Goal: Task Accomplishment & Management: Manage account settings

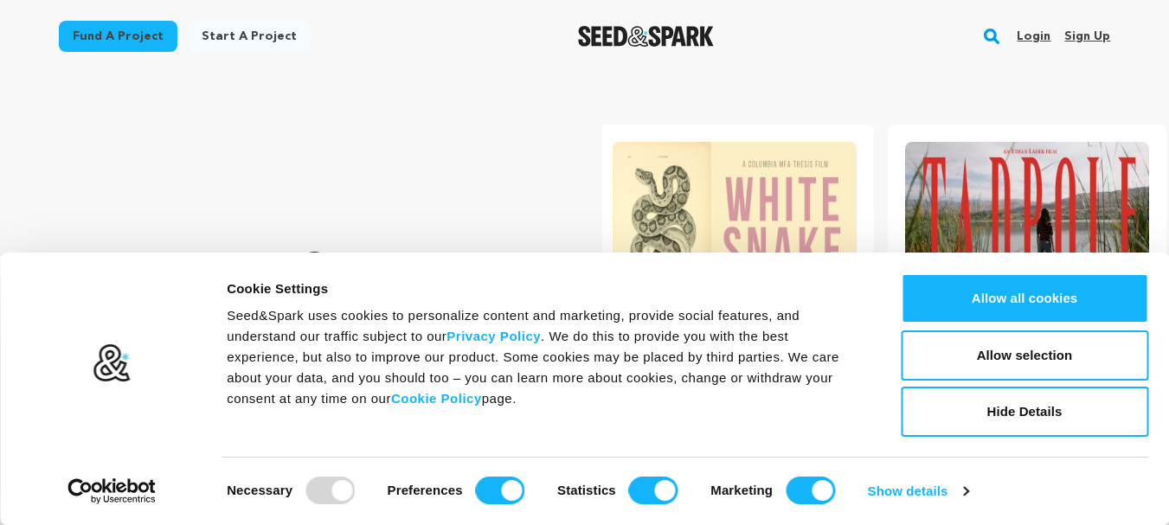
scroll to position [0, 306]
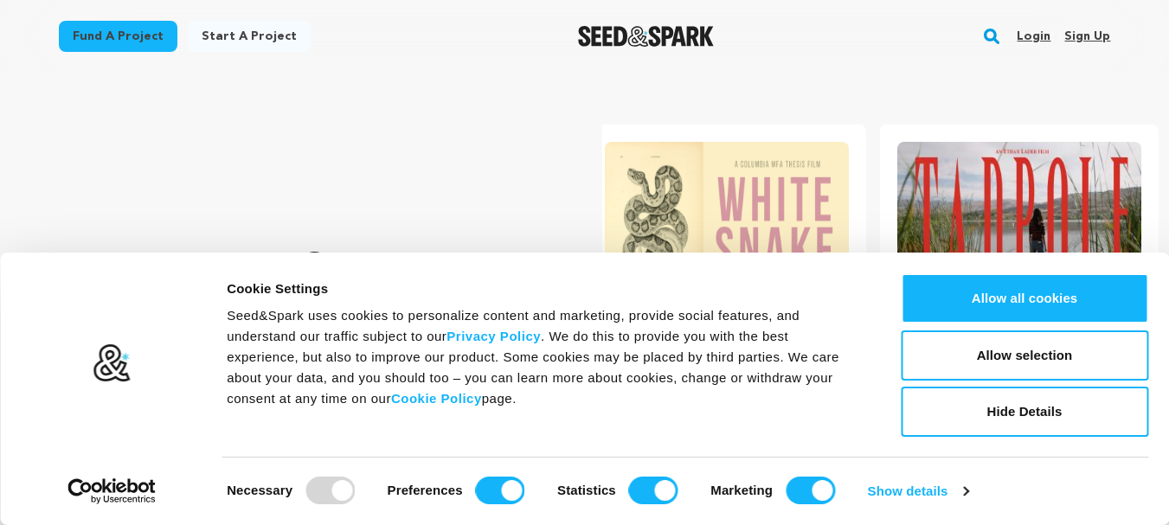
click at [1099, 32] on link "Sign up" at bounding box center [1087, 36] width 46 height 28
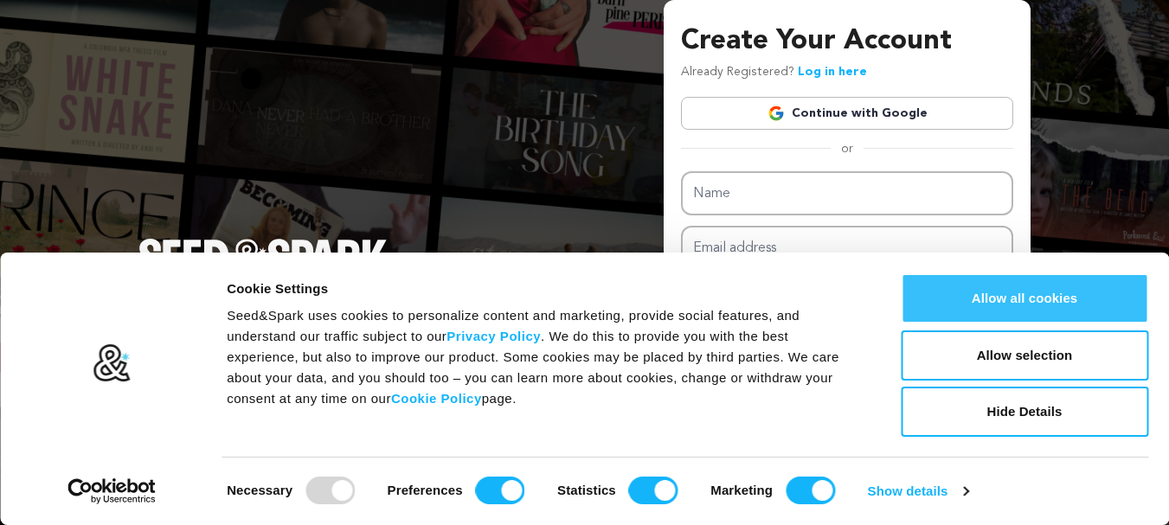
click at [956, 295] on button "Allow all cookies" at bounding box center [1023, 298] width 247 height 50
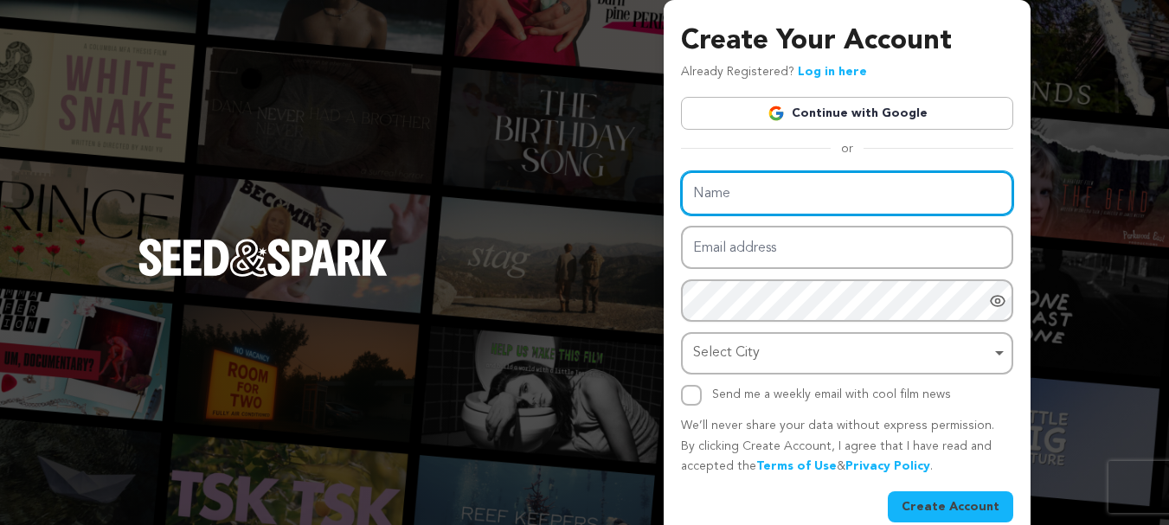
click at [798, 191] on input "Name" at bounding box center [847, 193] width 332 height 44
type input "Sunlife Realty"
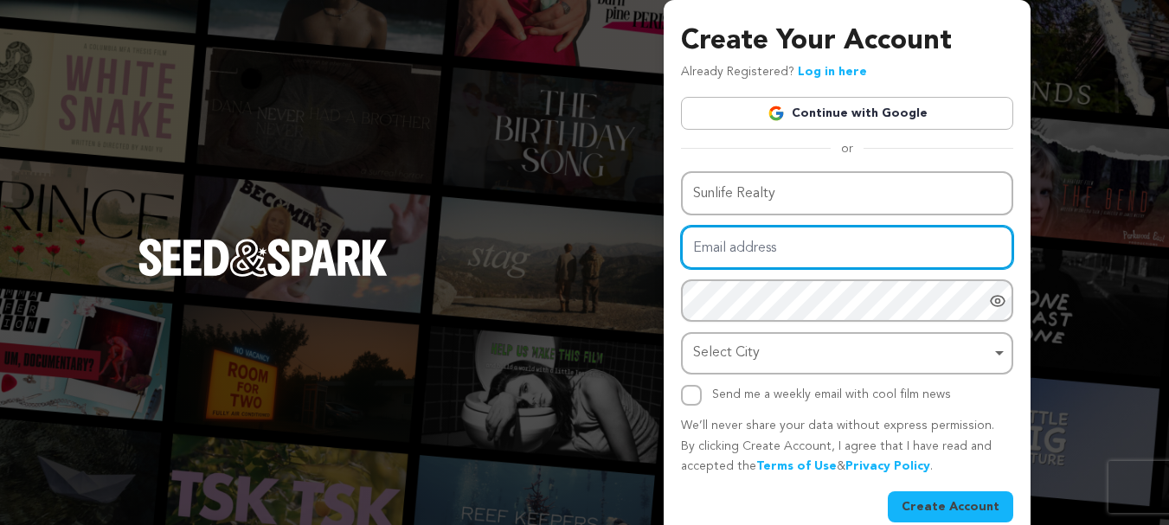
click at [781, 251] on input "Email address" at bounding box center [847, 248] width 332 height 44
type input "sunlife.realtyllc@gmail.com"
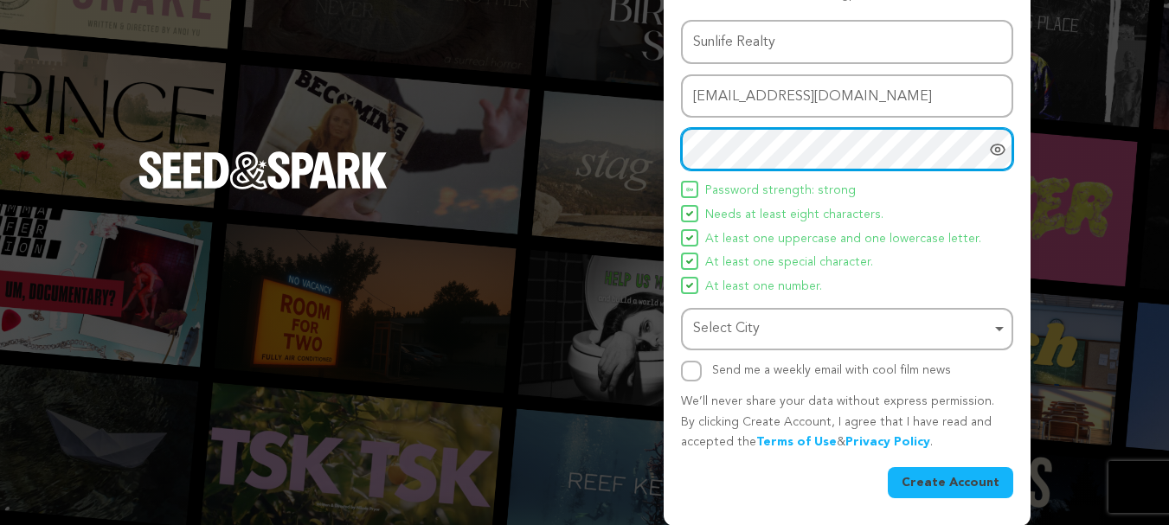
scroll to position [152, 0]
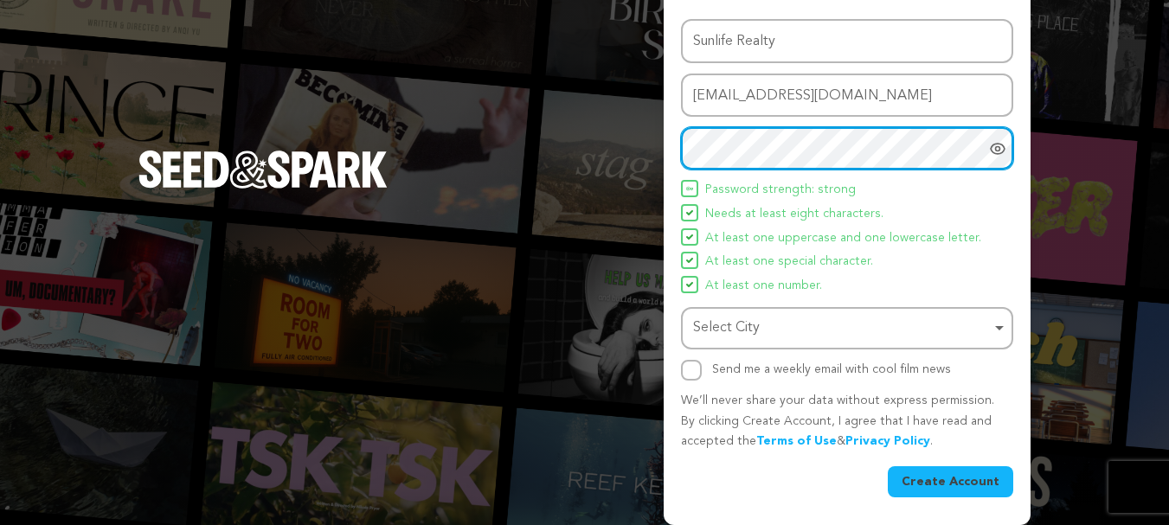
click at [753, 333] on div "Select City Remove item" at bounding box center [842, 328] width 298 height 25
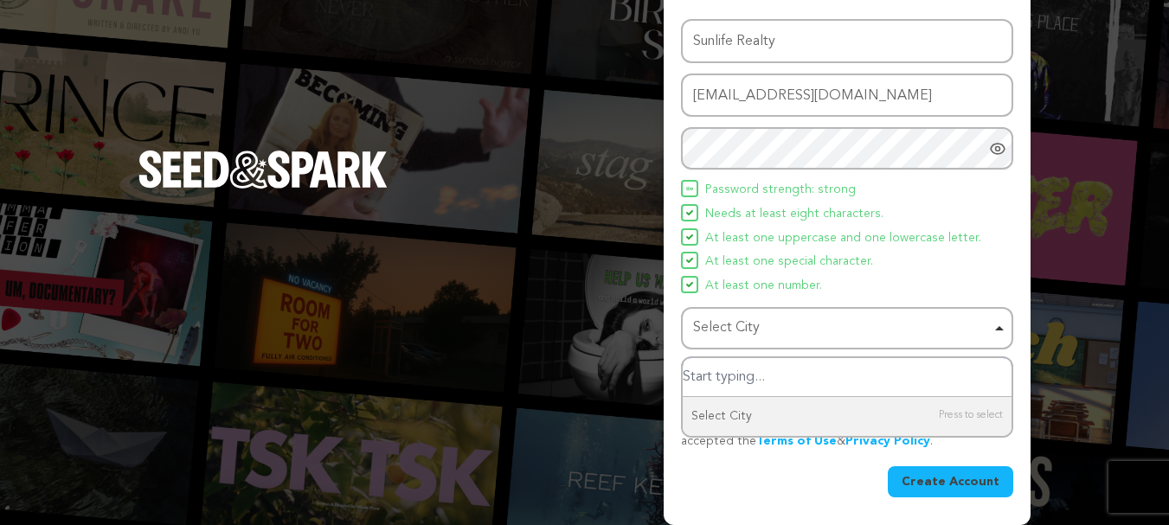
click at [786, 332] on div "Select City Remove item" at bounding box center [842, 328] width 298 height 25
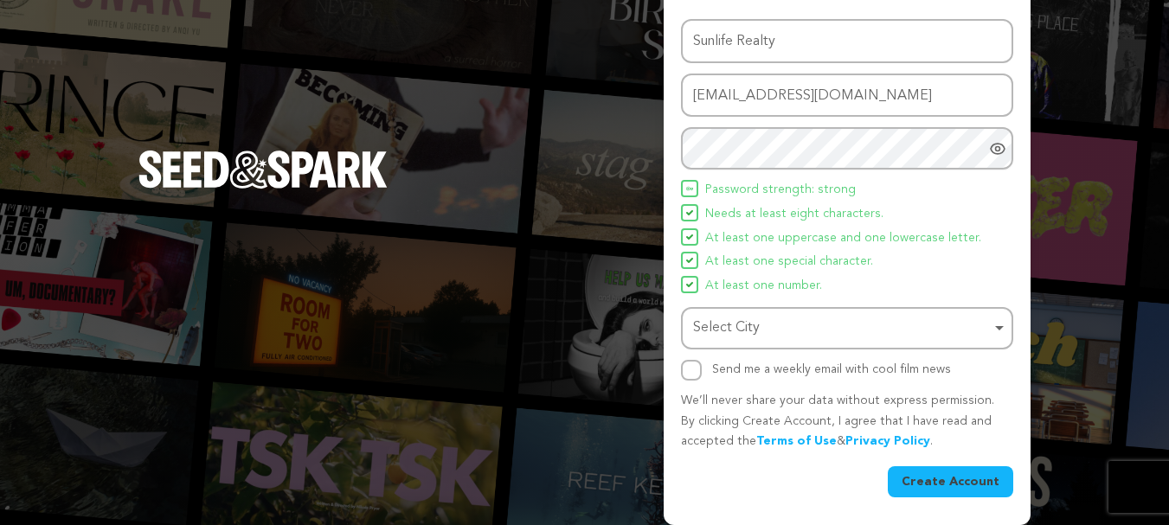
click at [803, 322] on div "Select City Remove item" at bounding box center [842, 328] width 298 height 25
click at [785, 327] on div "Select City Remove item" at bounding box center [842, 328] width 298 height 25
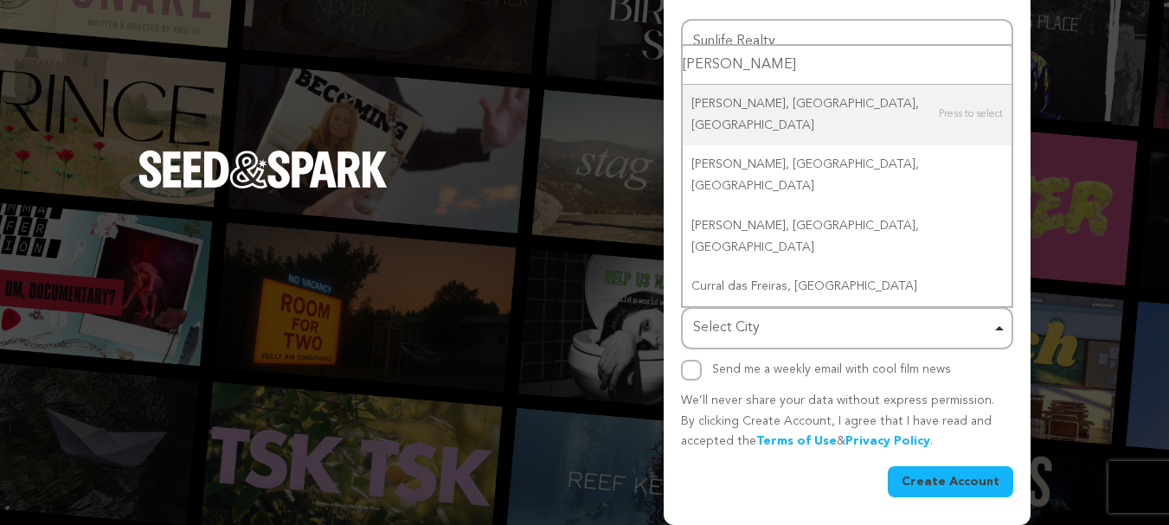
click at [726, 85] on input "curra" at bounding box center [846, 65] width 329 height 39
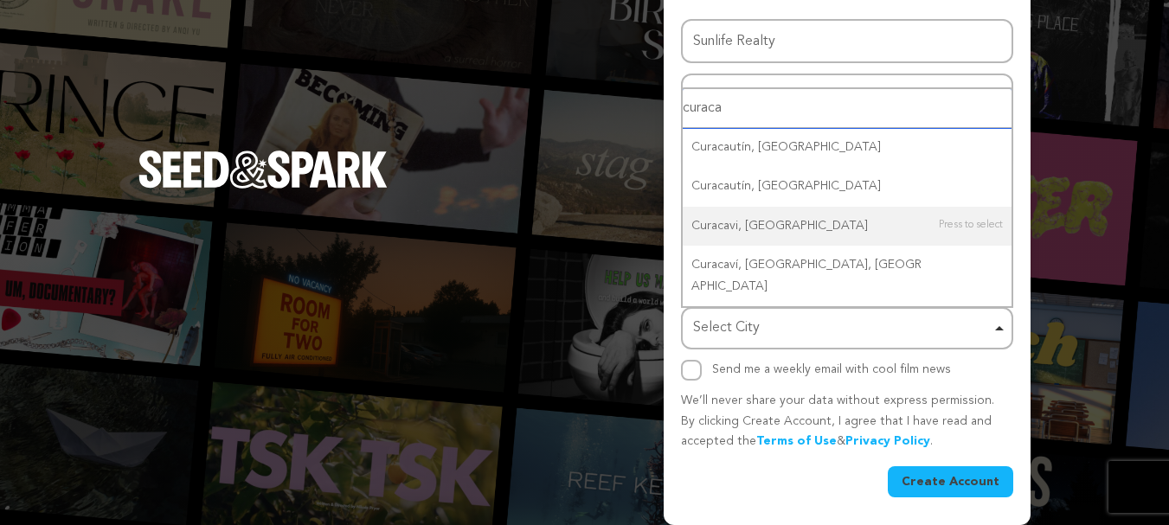
type input "curacao"
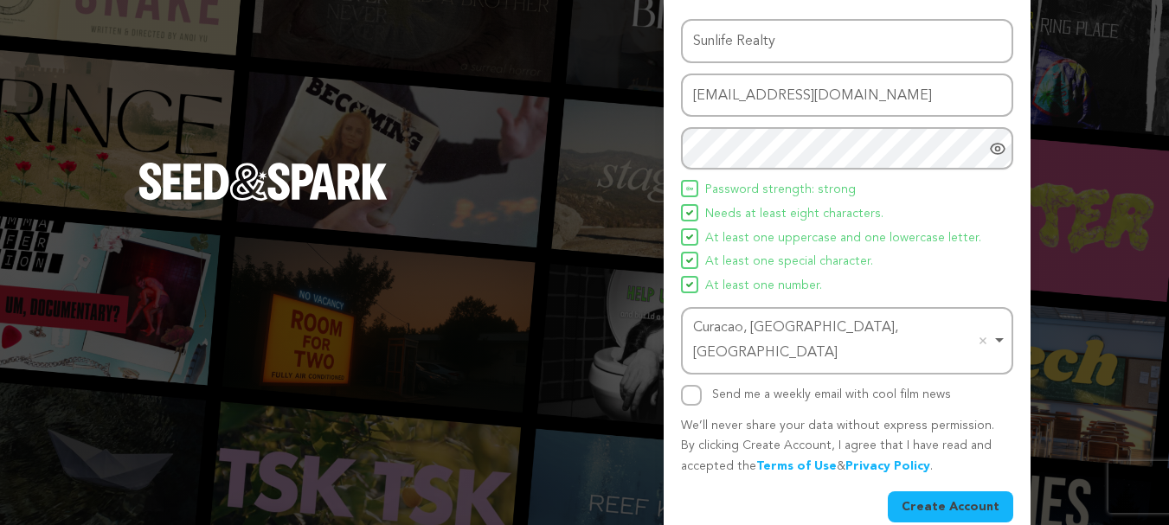
click at [919, 332] on div "Curacao, Zulia, Venezuela Remove item" at bounding box center [842, 341] width 298 height 50
click at [944, 388] on label "Send me a weekly email with cool film news" at bounding box center [831, 394] width 239 height 12
click at [941, 491] on button "Create Account" at bounding box center [949, 506] width 125 height 31
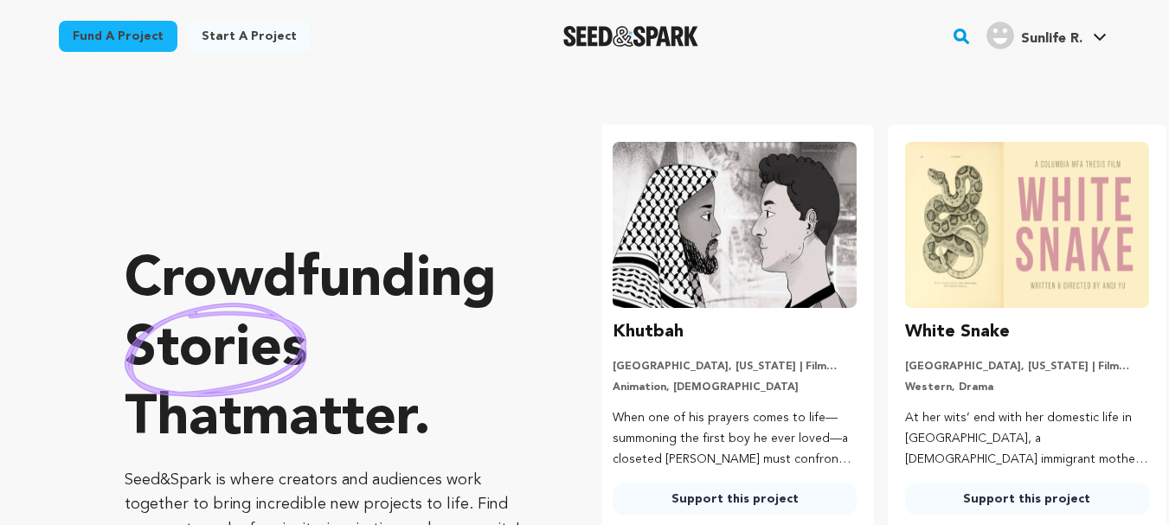
scroll to position [0, 306]
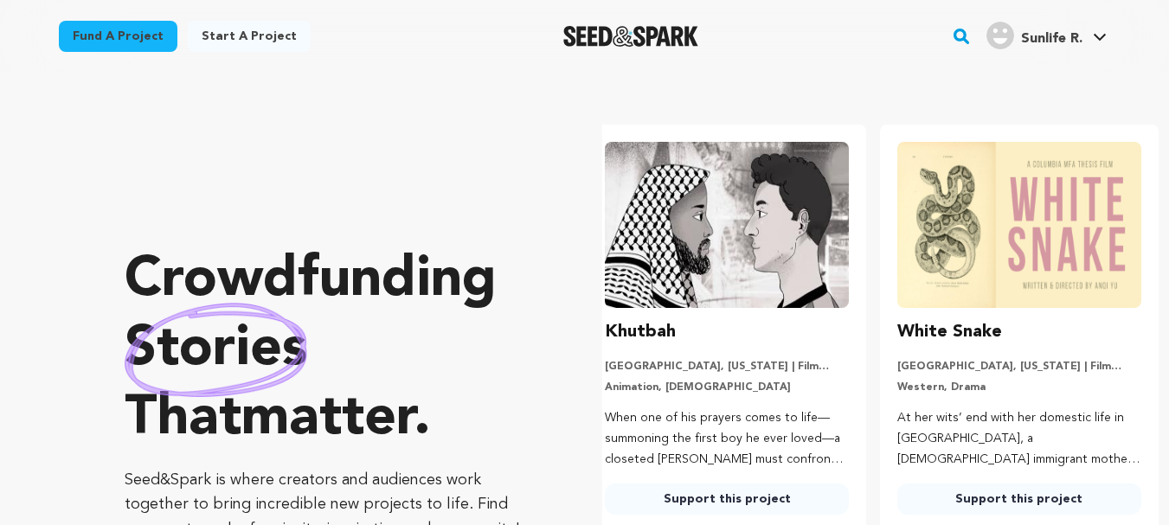
click at [1059, 42] on span "Sunlife R." at bounding box center [1051, 39] width 61 height 14
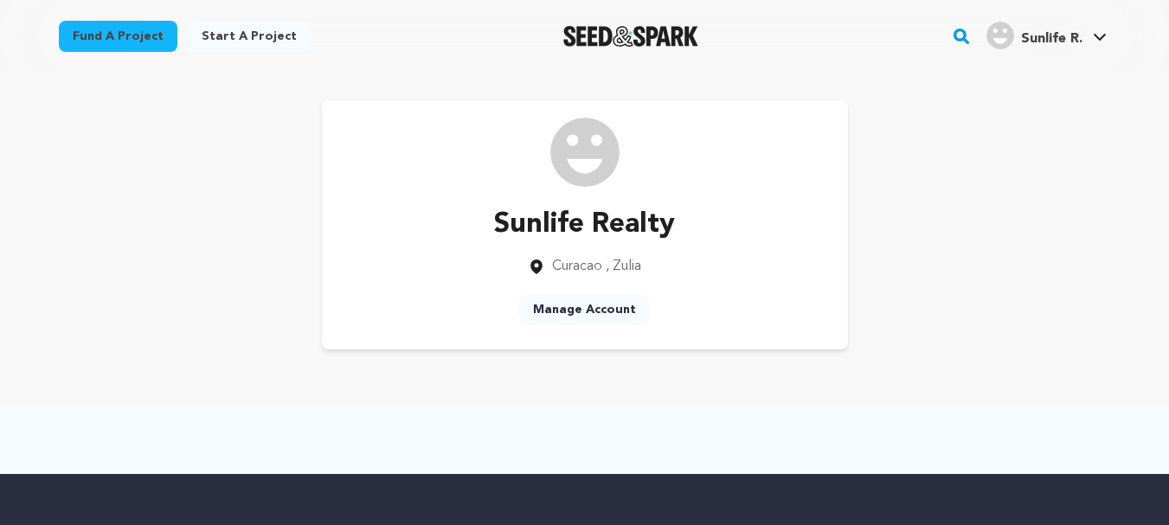
click at [586, 302] on link "Manage Account" at bounding box center [584, 309] width 131 height 31
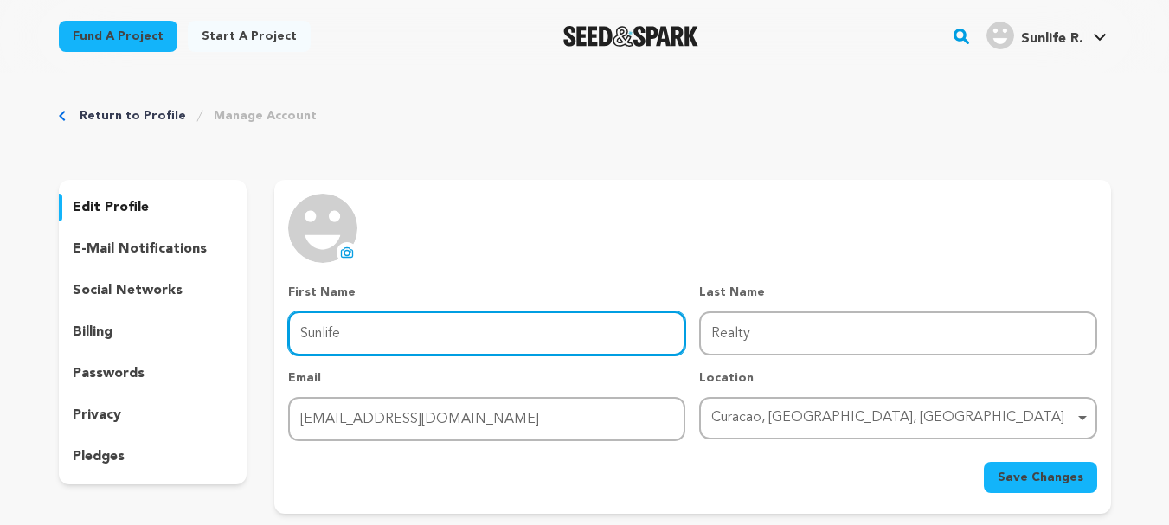
drag, startPoint x: 420, startPoint y: 334, endPoint x: 406, endPoint y: 319, distance: 20.8
click at [420, 334] on input "Sunlife" at bounding box center [486, 333] width 397 height 44
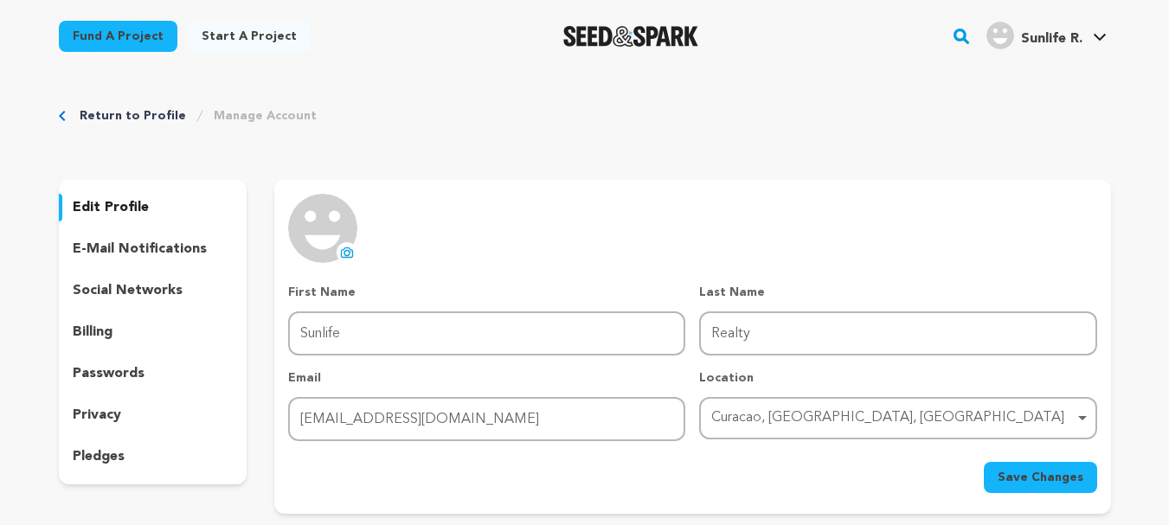
click at [321, 231] on img at bounding box center [322, 228] width 69 height 69
click at [340, 253] on icon at bounding box center [347, 253] width 14 height 14
click at [169, 291] on p "social networks" at bounding box center [128, 290] width 110 height 21
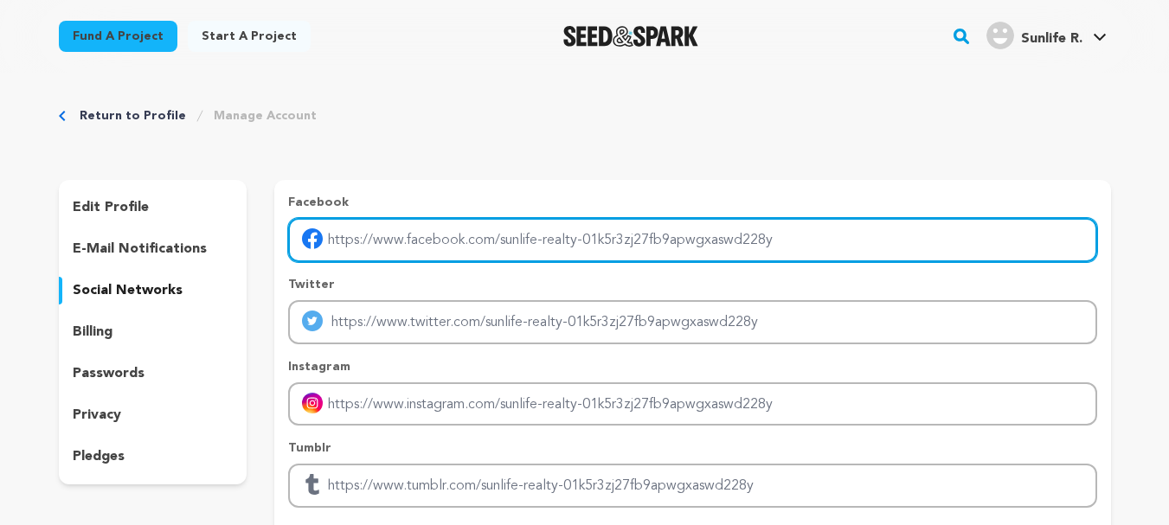
click at [376, 246] on input "Enter facebook profile link" at bounding box center [692, 240] width 808 height 44
type input "https://www.facebook.com/sunlifecuracao"
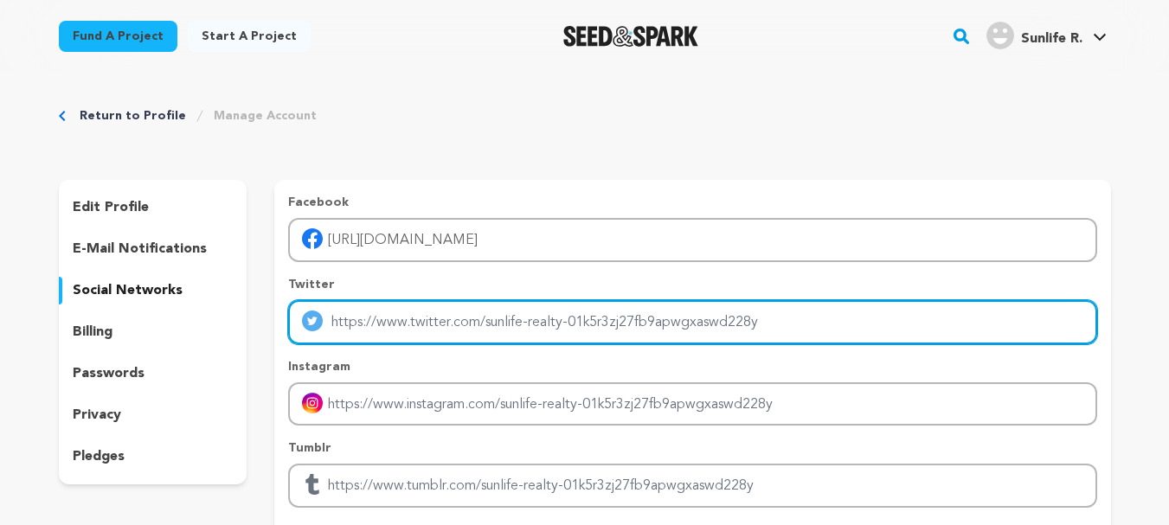
click at [410, 326] on input "Enter twitter profile link" at bounding box center [692, 322] width 808 height 44
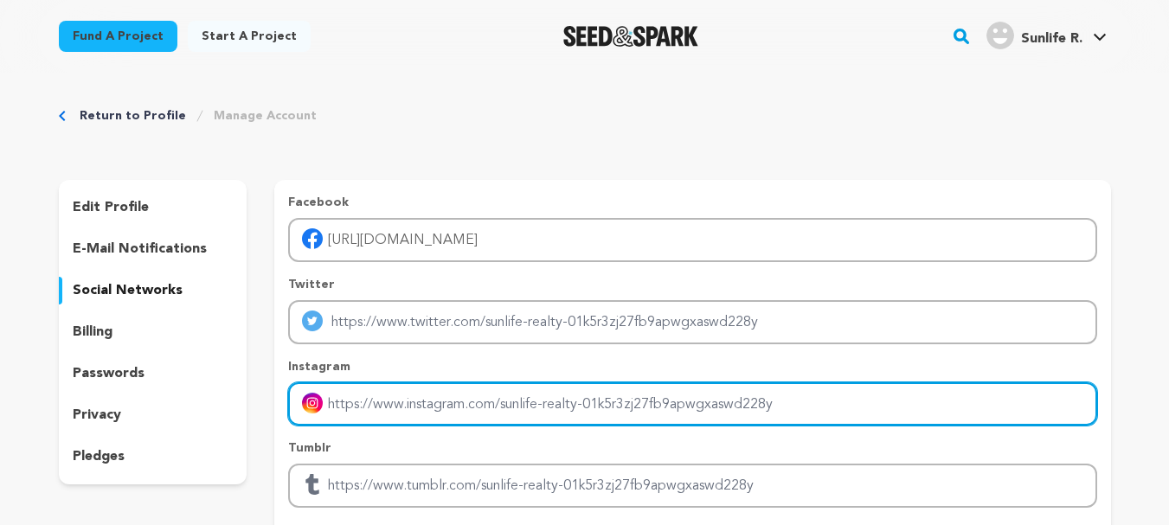
click at [375, 412] on input "Enter instagram handle link" at bounding box center [692, 404] width 808 height 44
type input "https://www.instagram.com/Sunlife.realty"
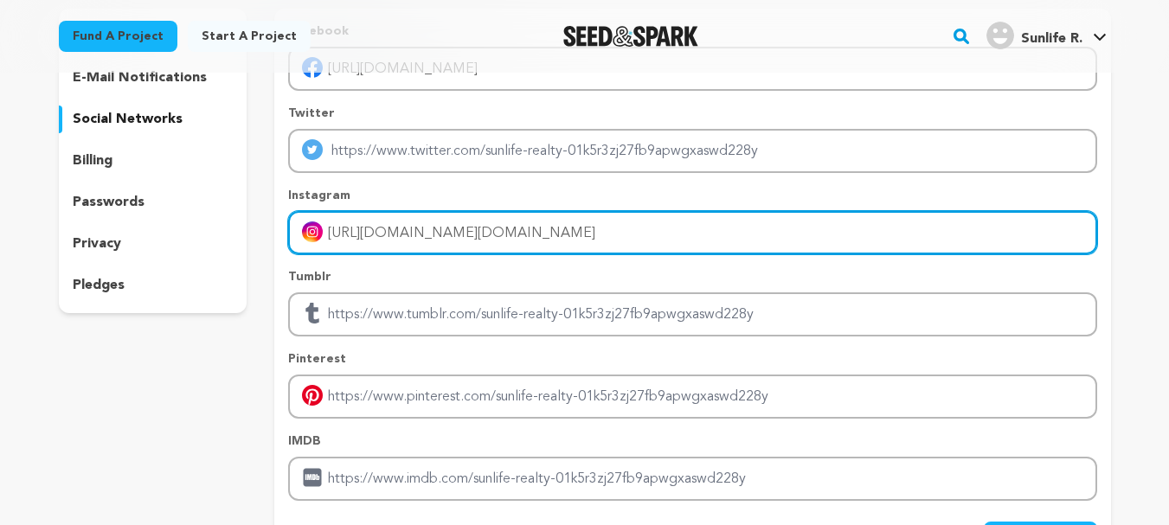
scroll to position [173, 0]
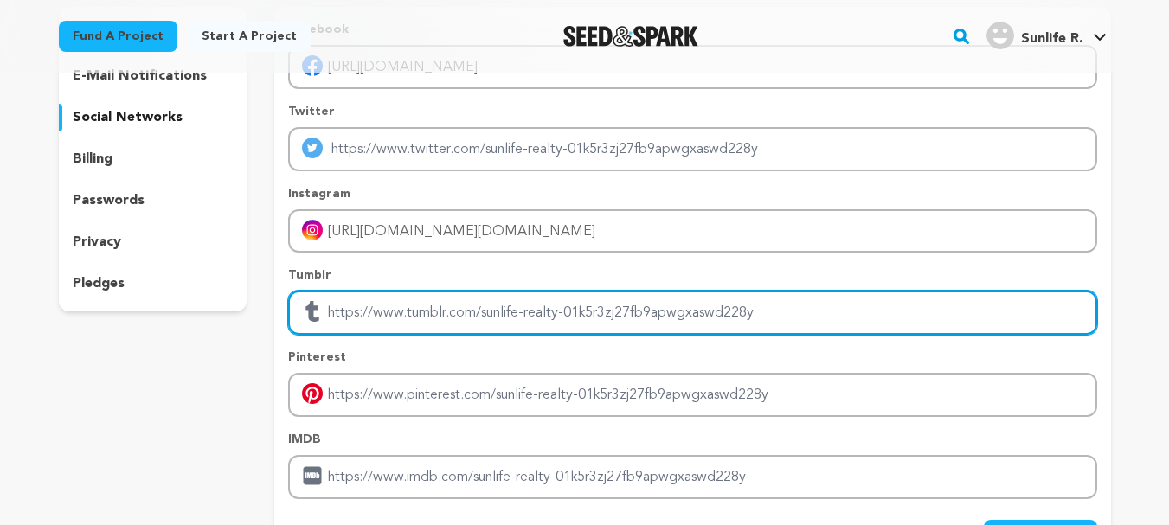
click at [426, 330] on input "Enter tubmlr profile link" at bounding box center [692, 313] width 808 height 44
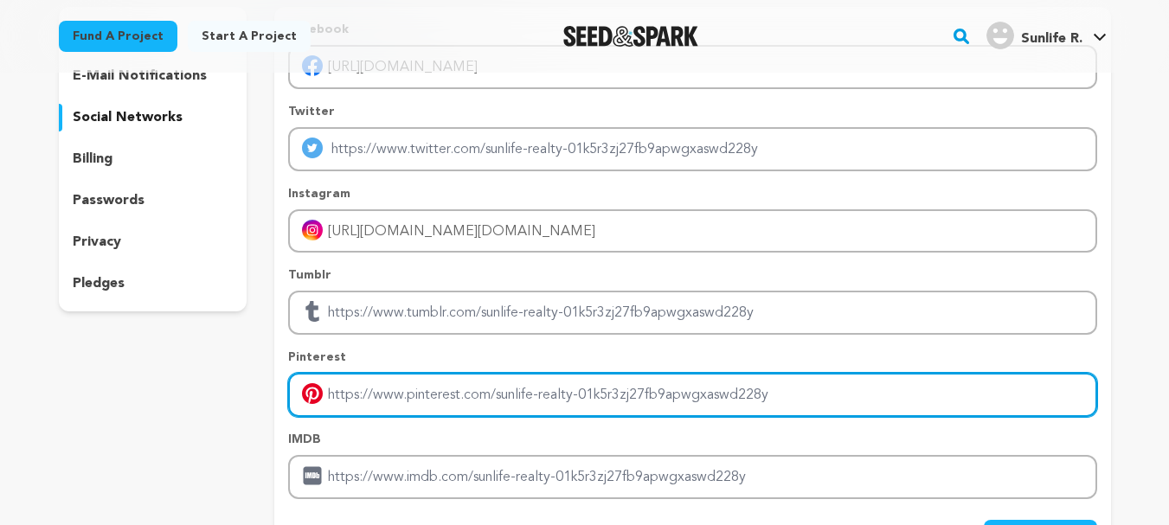
click at [427, 395] on input "Enter pinterest profile link" at bounding box center [692, 395] width 808 height 44
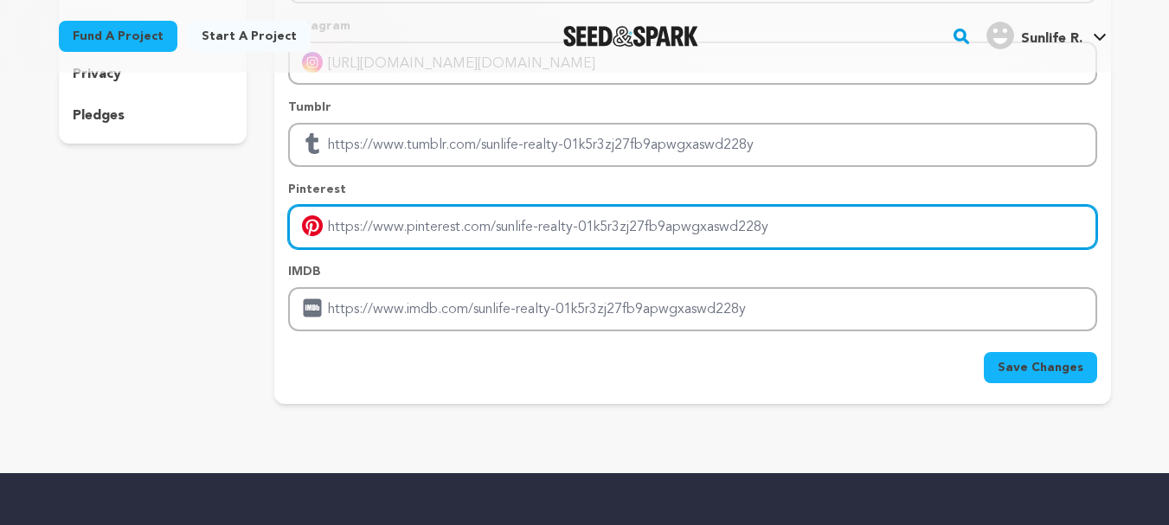
scroll to position [346, 0]
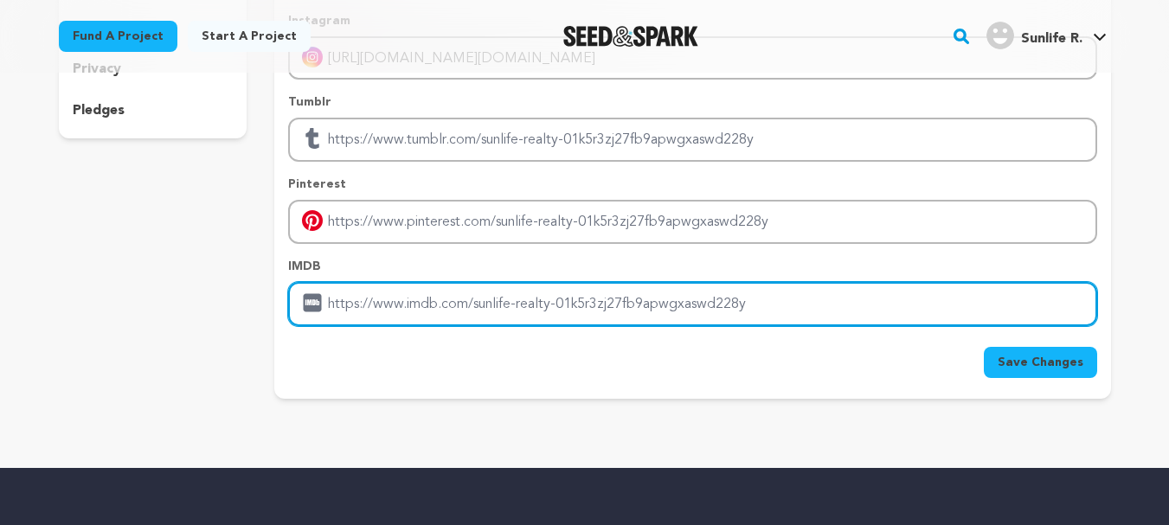
click at [379, 311] on input "Enter IMDB profile link" at bounding box center [692, 304] width 808 height 44
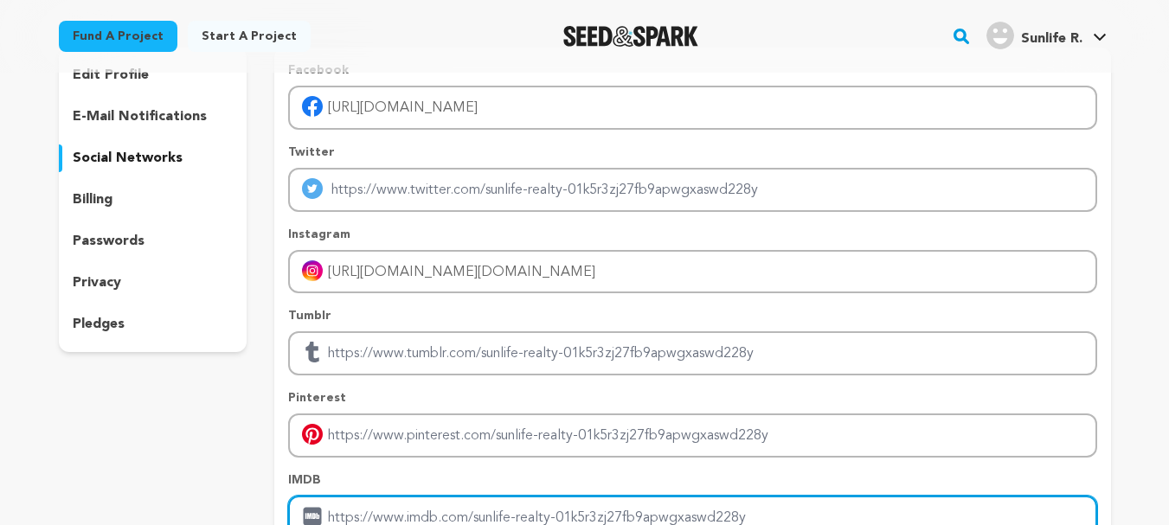
scroll to position [173, 0]
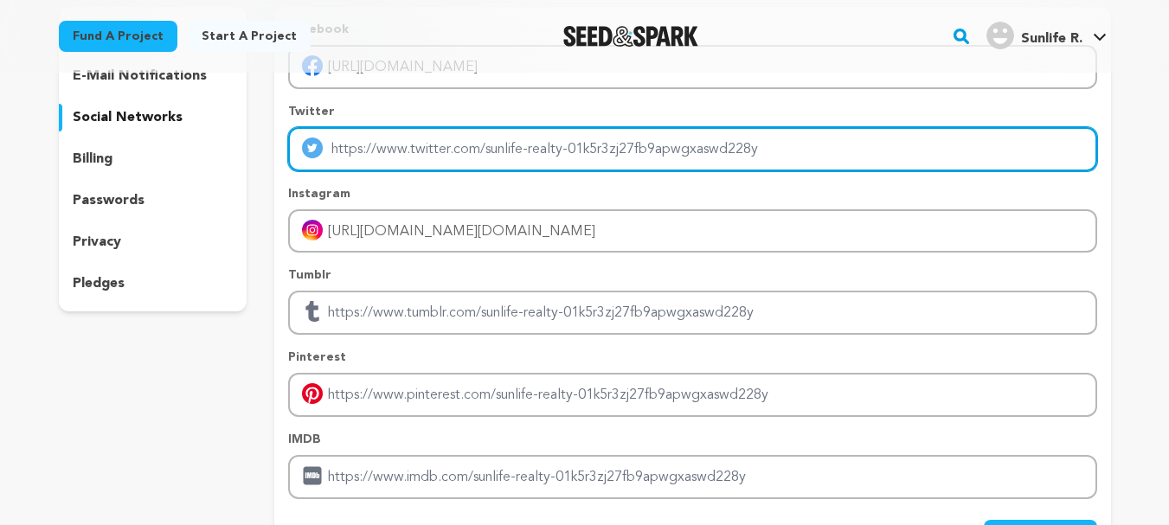
click at [406, 145] on input "Enter twitter profile link" at bounding box center [692, 149] width 808 height 44
paste input "https://sunlife.realty/"
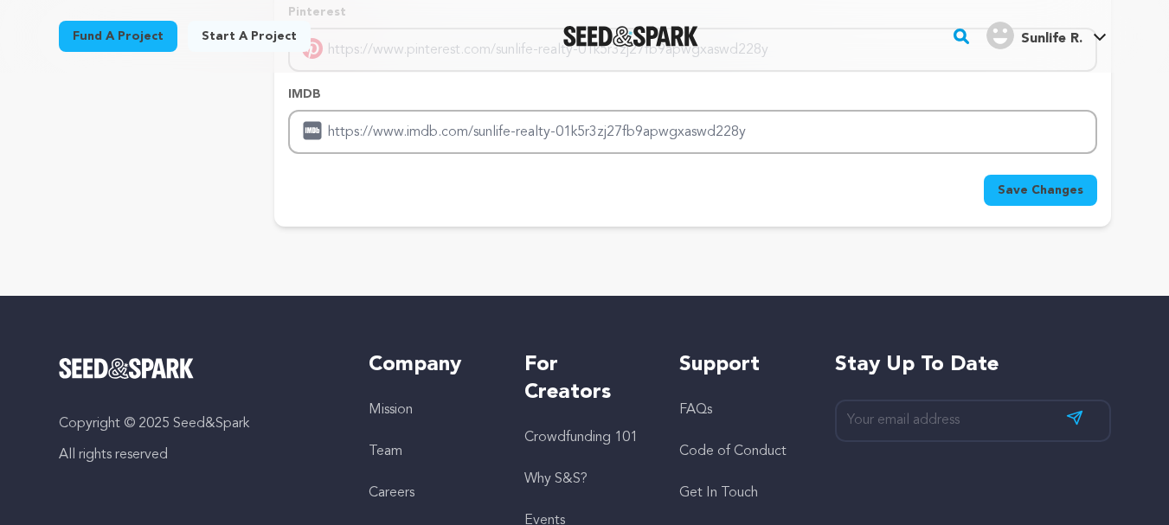
scroll to position [519, 0]
type input "https://sunlife.realty/"
click at [1037, 186] on span "Save Changes" at bounding box center [1040, 189] width 86 height 17
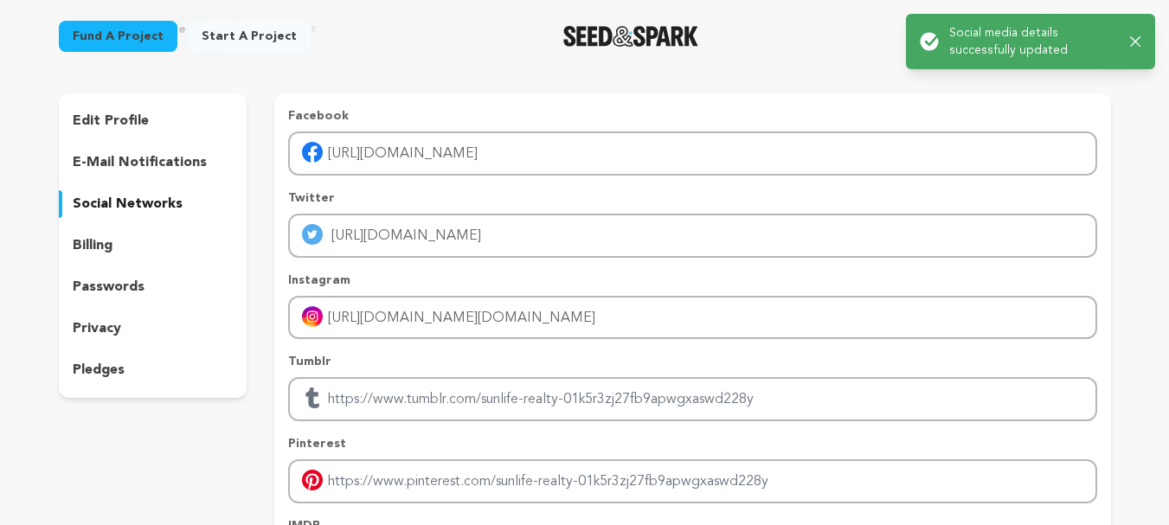
scroll to position [0, 0]
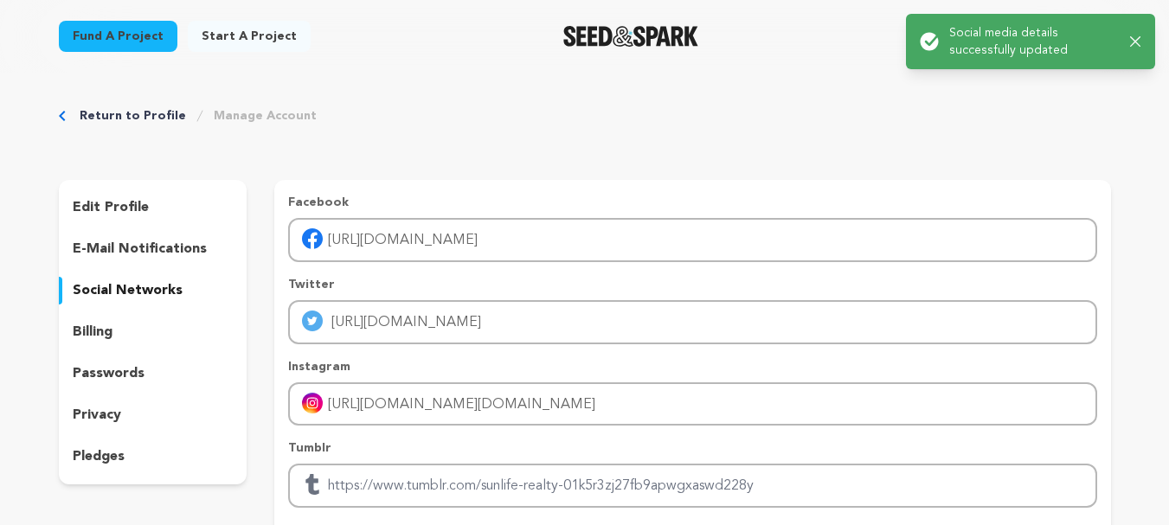
click at [1066, 59] on div "Success: Info: Warning: Error: Social media details successfully updated Close …" at bounding box center [1030, 41] width 249 height 55
click at [1134, 37] on icon "button" at bounding box center [1135, 41] width 11 height 11
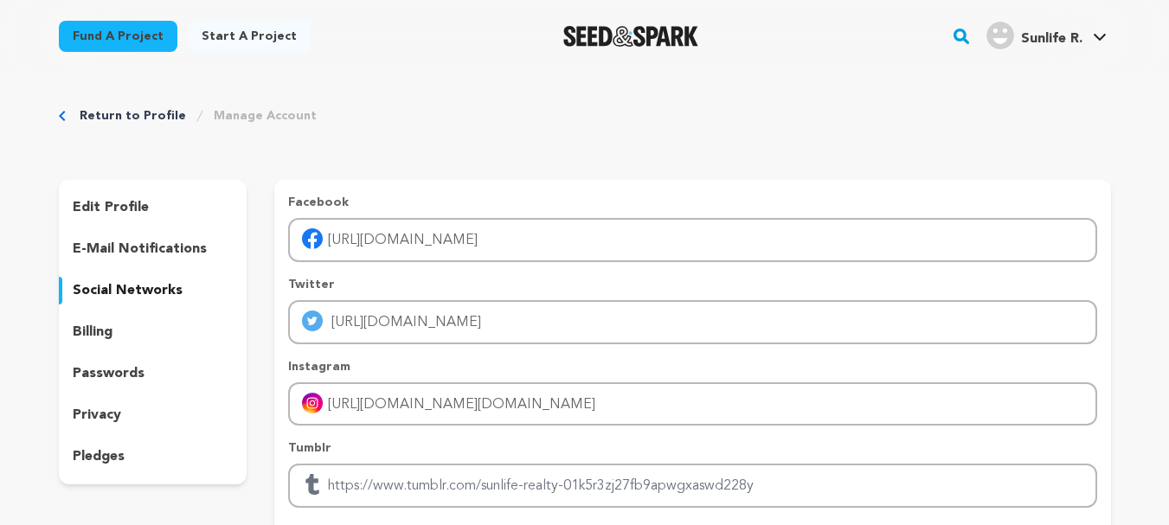
click at [1026, 34] on span "Sunlife R." at bounding box center [1051, 39] width 61 height 14
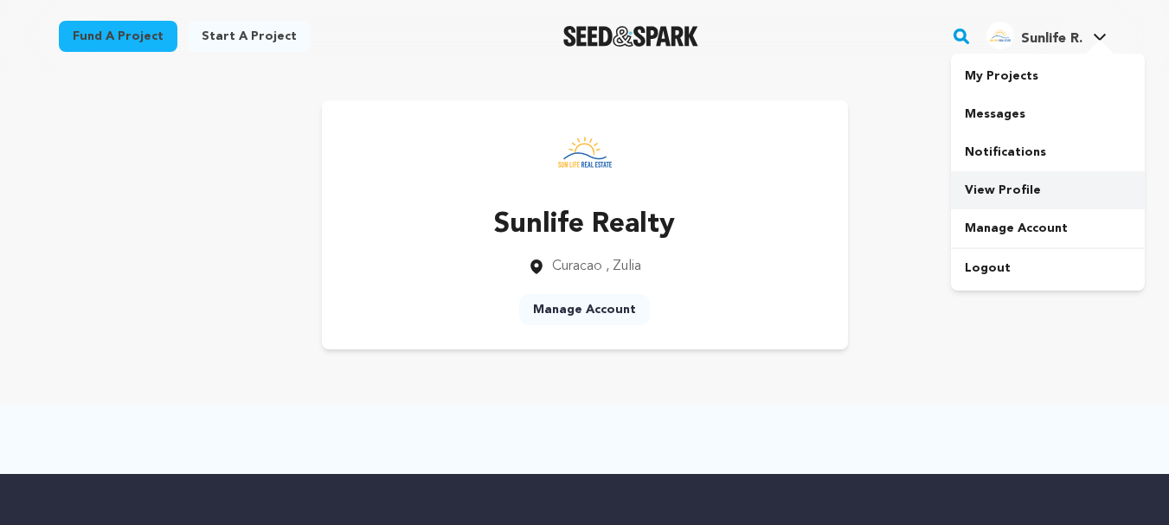
click at [982, 193] on link "View Profile" at bounding box center [1048, 190] width 194 height 38
click at [584, 304] on link "Manage Account" at bounding box center [584, 309] width 131 height 31
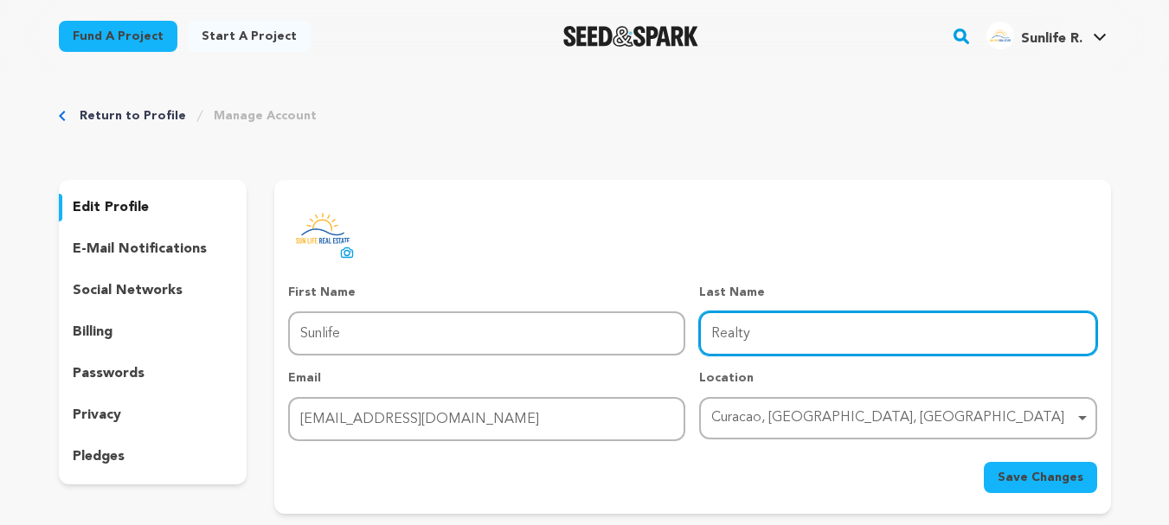
click at [737, 339] on input "Realty" at bounding box center [897, 333] width 397 height 44
type input "Reality"
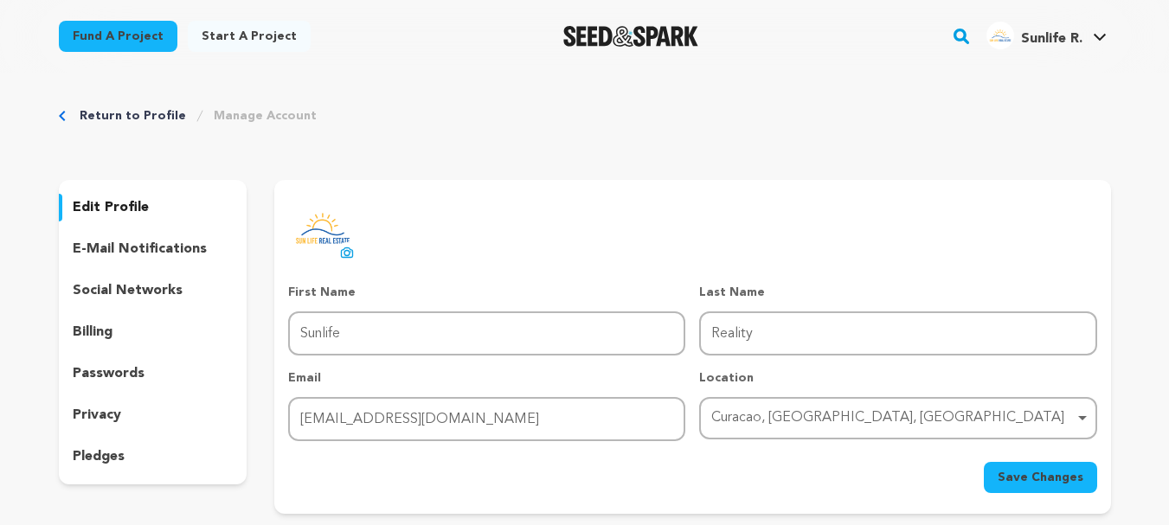
click at [826, 244] on div "uploading spinner upload profile image First Name First Name Sunlife Last Name …" at bounding box center [692, 343] width 808 height 299
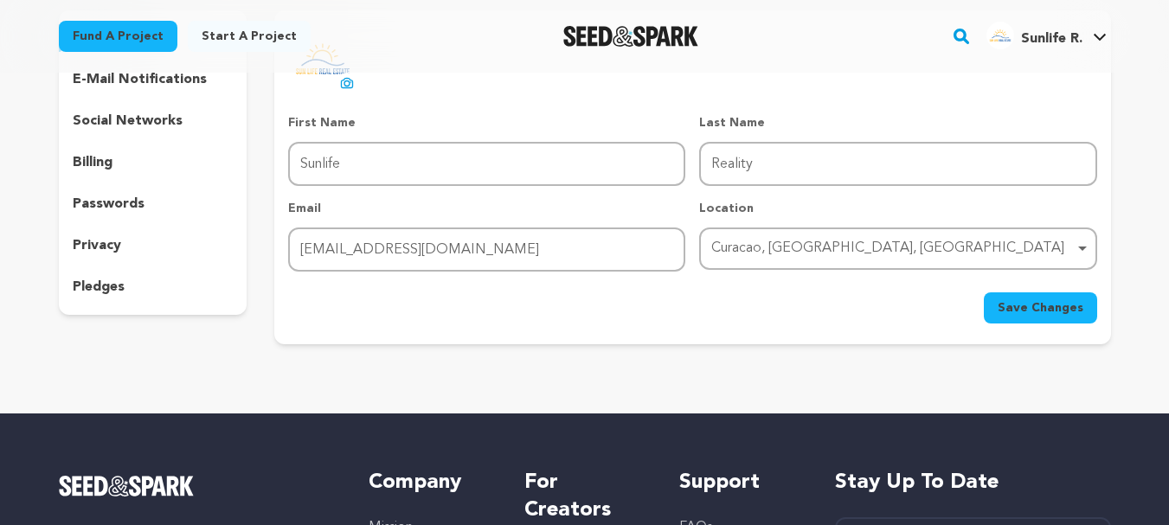
scroll to position [173, 0]
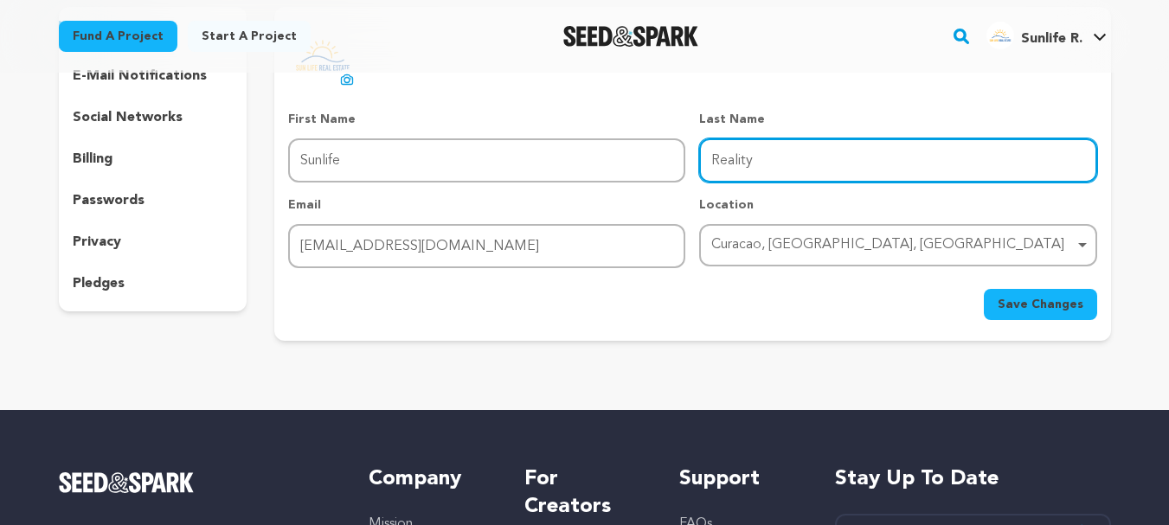
click at [753, 158] on input "Reality" at bounding box center [897, 160] width 397 height 44
click at [753, 158] on input "Last Name" at bounding box center [897, 160] width 397 height 44
type input "Realty"
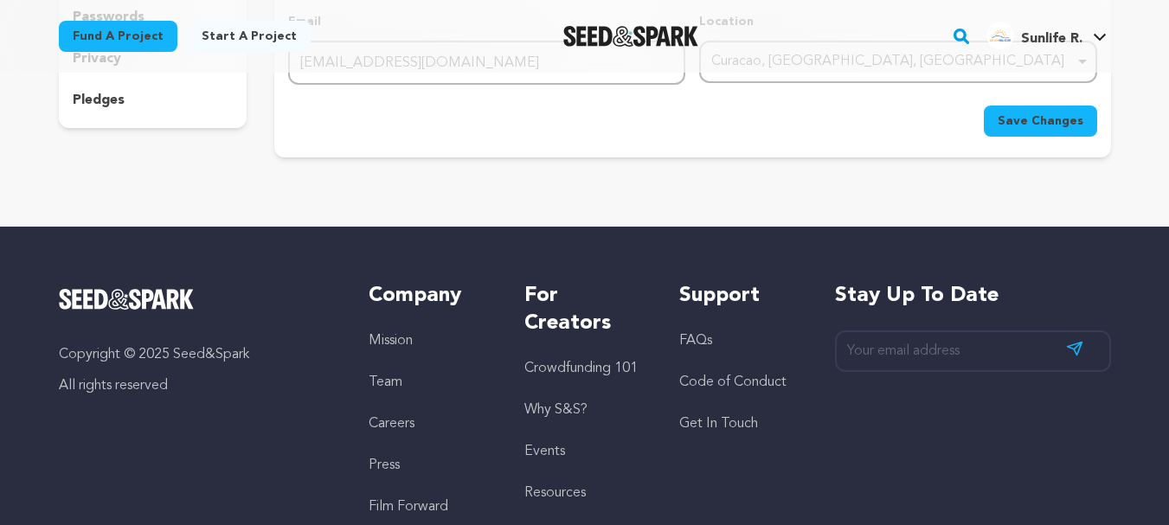
scroll to position [259, 0]
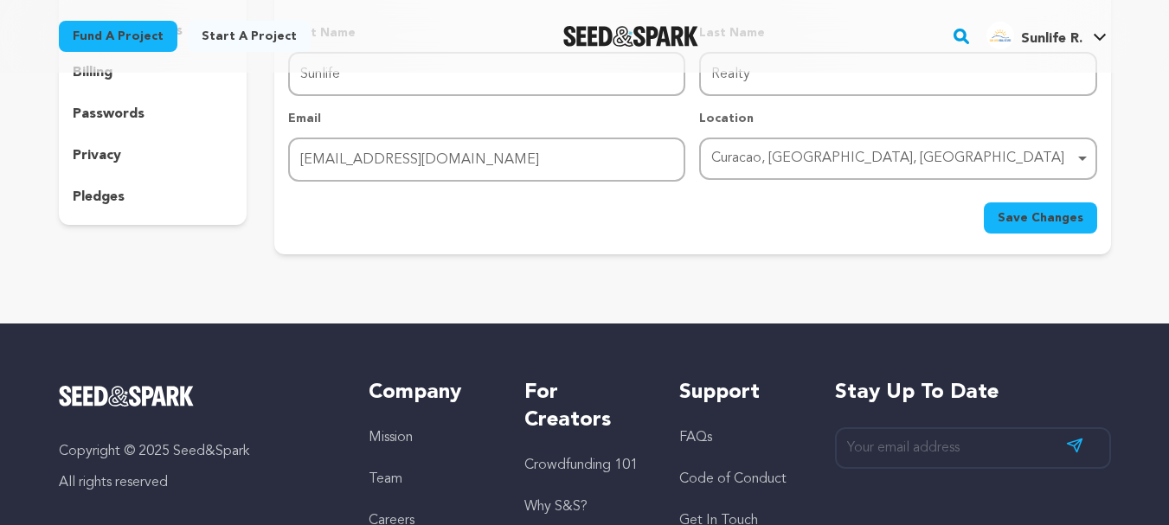
click at [1011, 228] on button "Save Changes" at bounding box center [1039, 217] width 113 height 31
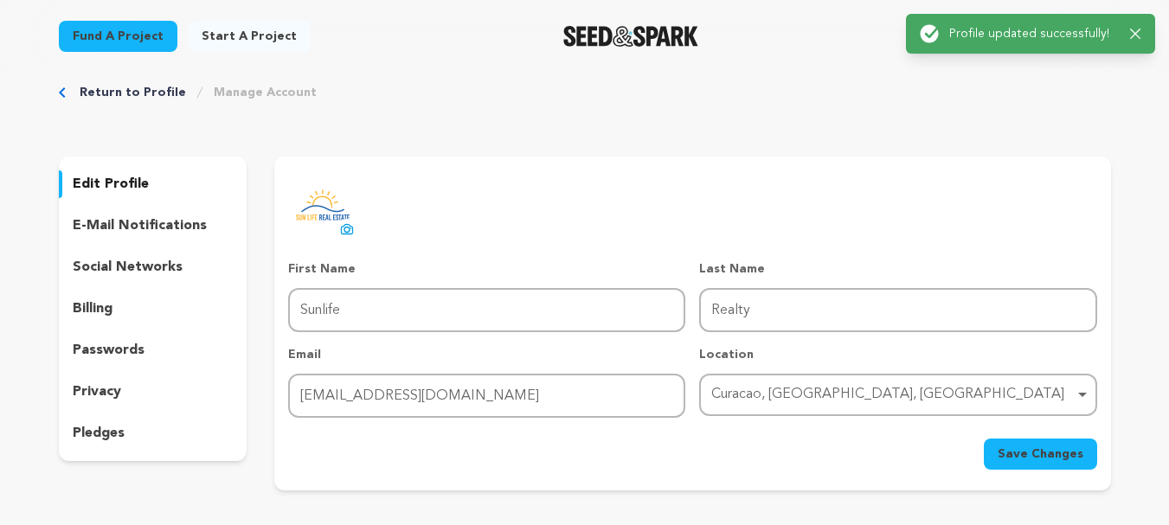
scroll to position [0, 0]
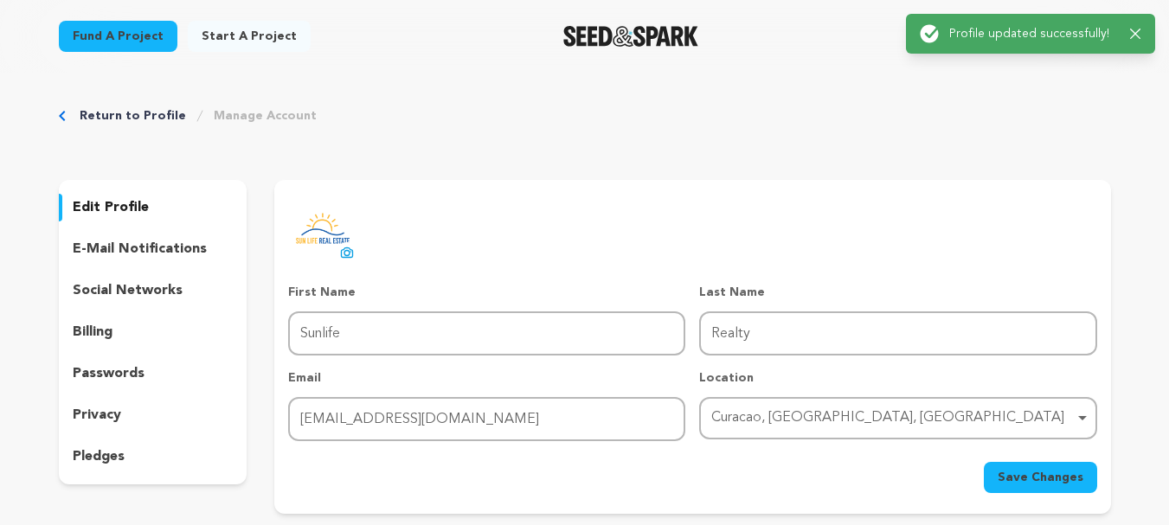
click at [146, 289] on p "social networks" at bounding box center [128, 290] width 110 height 21
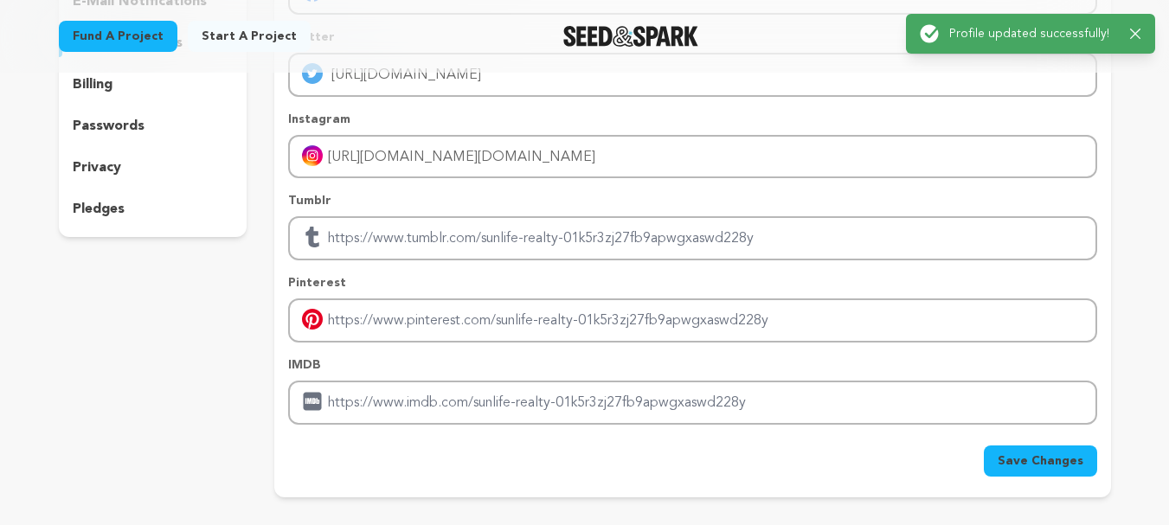
scroll to position [259, 0]
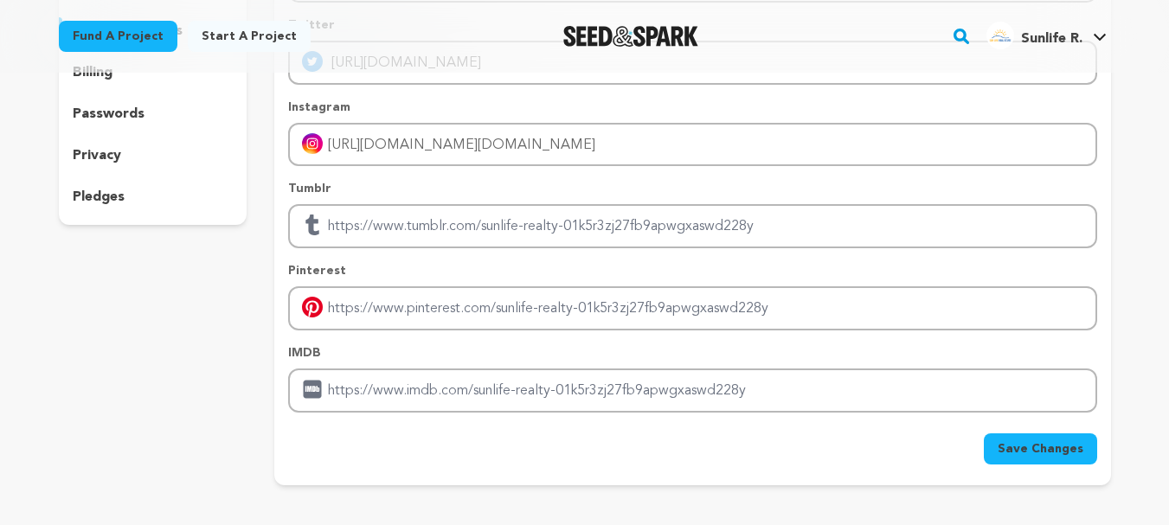
click at [1058, 458] on button "Save Changes" at bounding box center [1039, 448] width 113 height 31
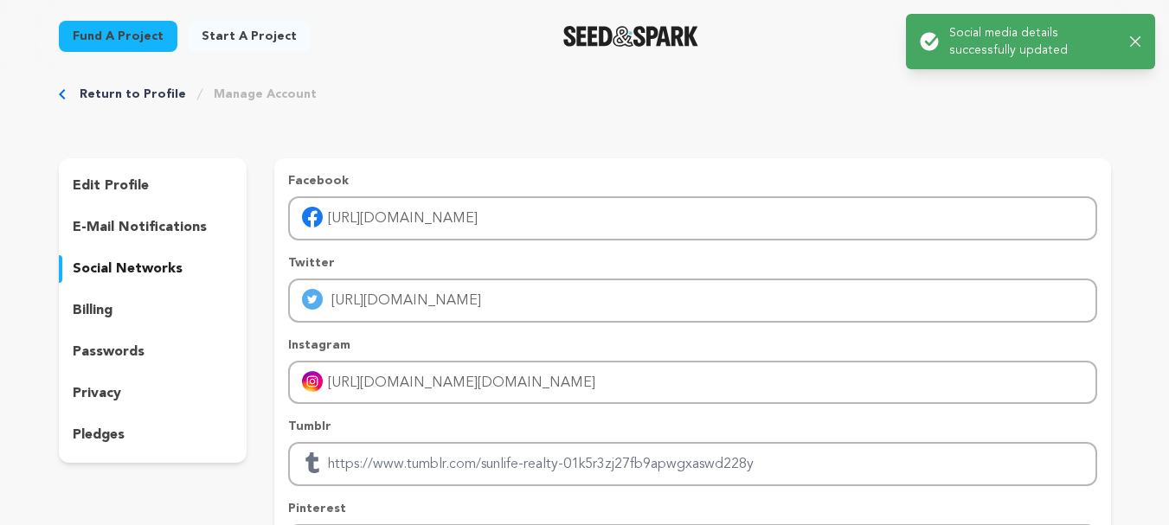
scroll to position [0, 0]
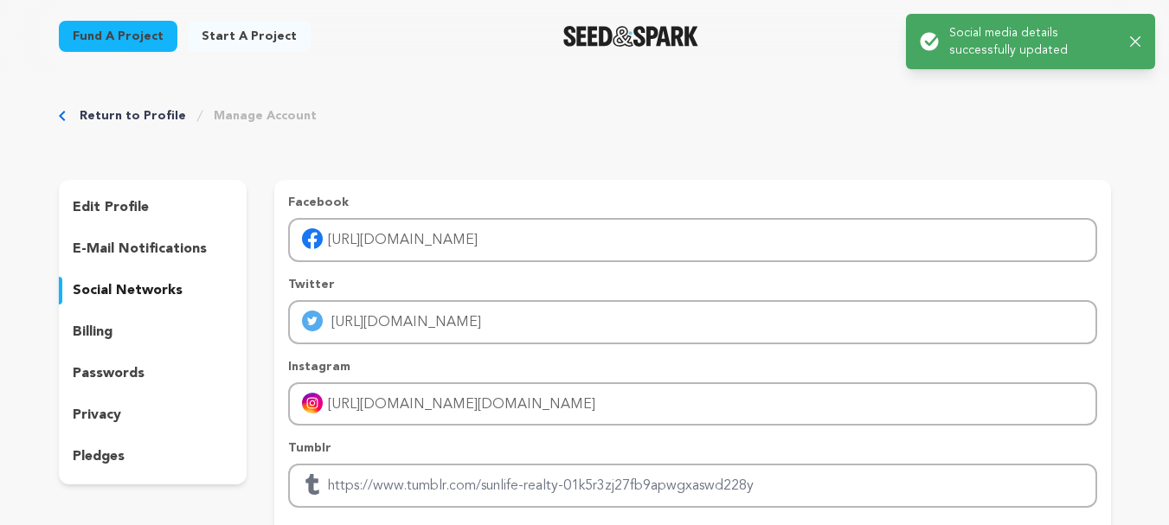
click at [1133, 38] on icon "button" at bounding box center [1135, 41] width 11 height 11
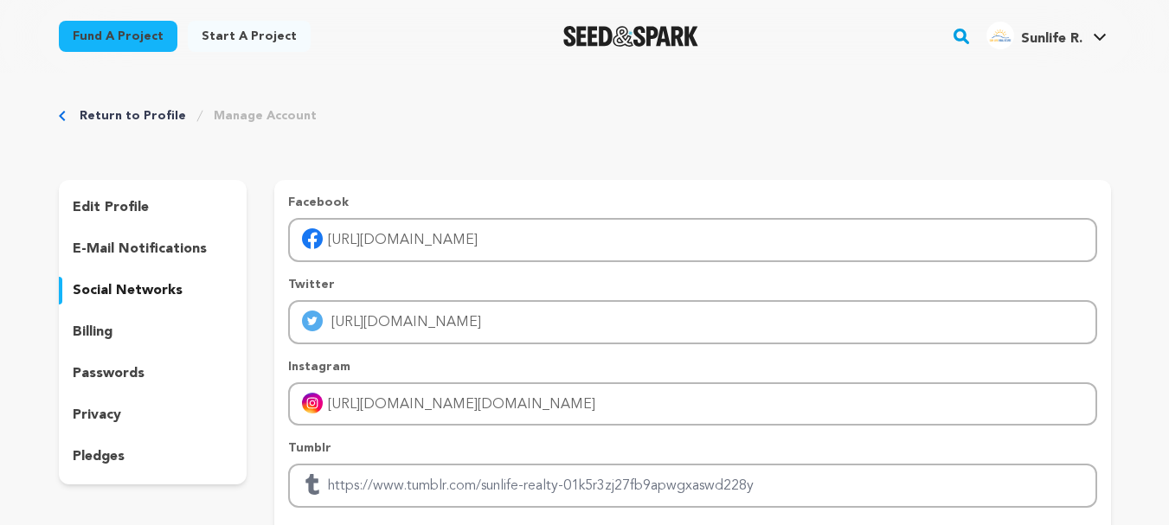
click at [1075, 38] on span "Sunlife R." at bounding box center [1051, 39] width 61 height 14
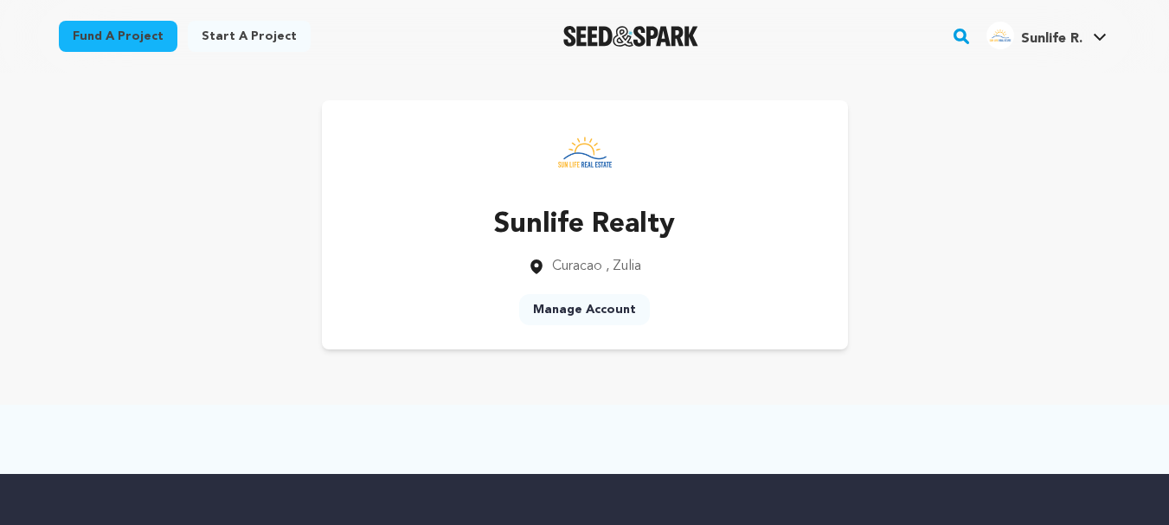
click at [778, 249] on div "Sunlife Realty [GEOGRAPHIC_DATA] , [GEOGRAPHIC_DATA] Manage Account" at bounding box center [585, 224] width 526 height 249
click at [1004, 43] on img "Sunlife R.'s Profile" at bounding box center [1000, 36] width 28 height 28
click at [1027, 191] on link "View Profile" at bounding box center [1048, 190] width 194 height 38
click at [770, 153] on div "Sunlife Realty [GEOGRAPHIC_DATA] , [GEOGRAPHIC_DATA] Manage Account" at bounding box center [585, 224] width 526 height 249
click at [370, 26] on div "Fund a project Start a project Search" at bounding box center [570, 36] width 1079 height 45
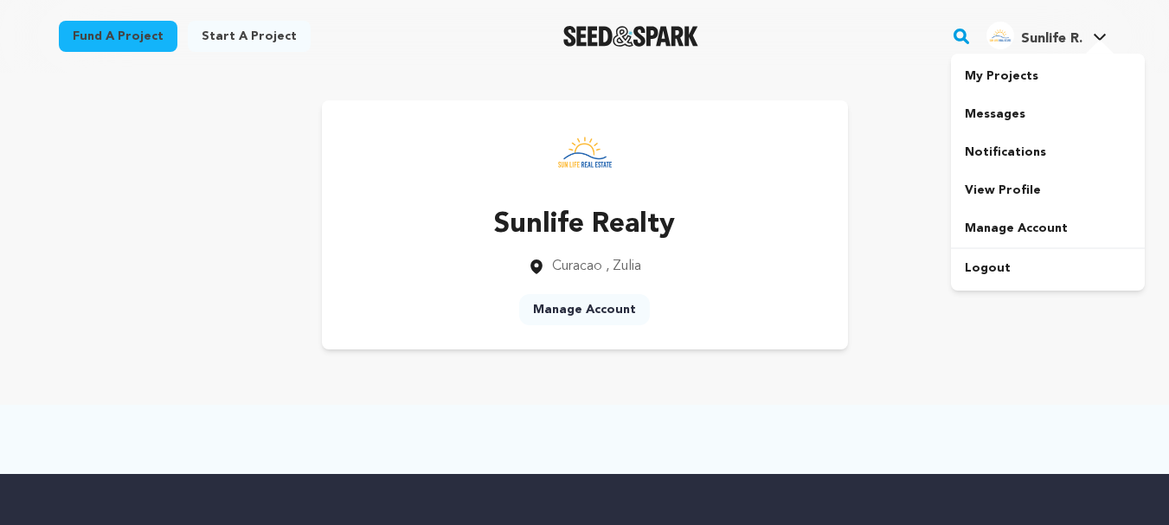
click at [1085, 45] on div at bounding box center [1099, 48] width 35 height 17
